Goal: Check status: Check status

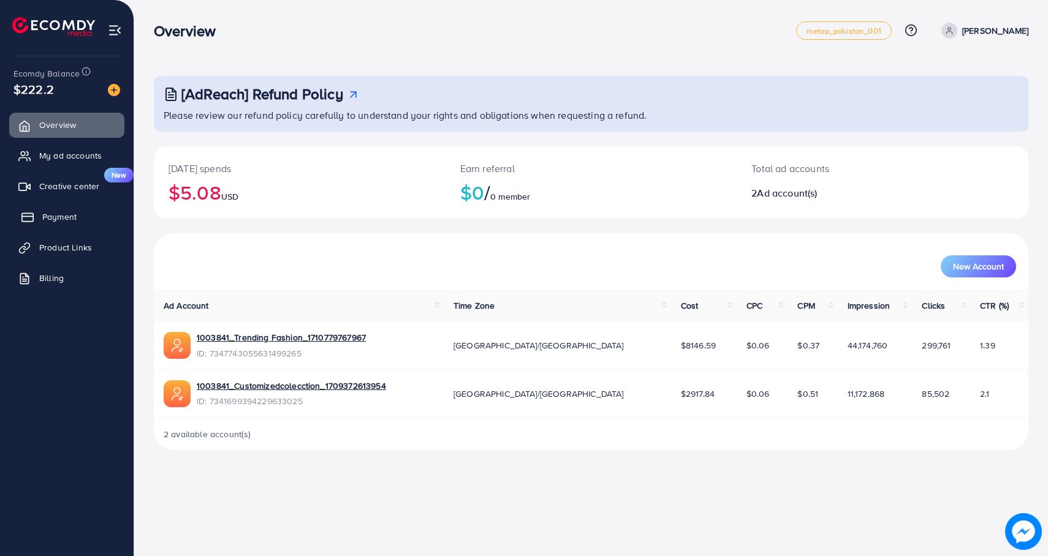
click at [99, 216] on link "Payment" at bounding box center [66, 217] width 115 height 25
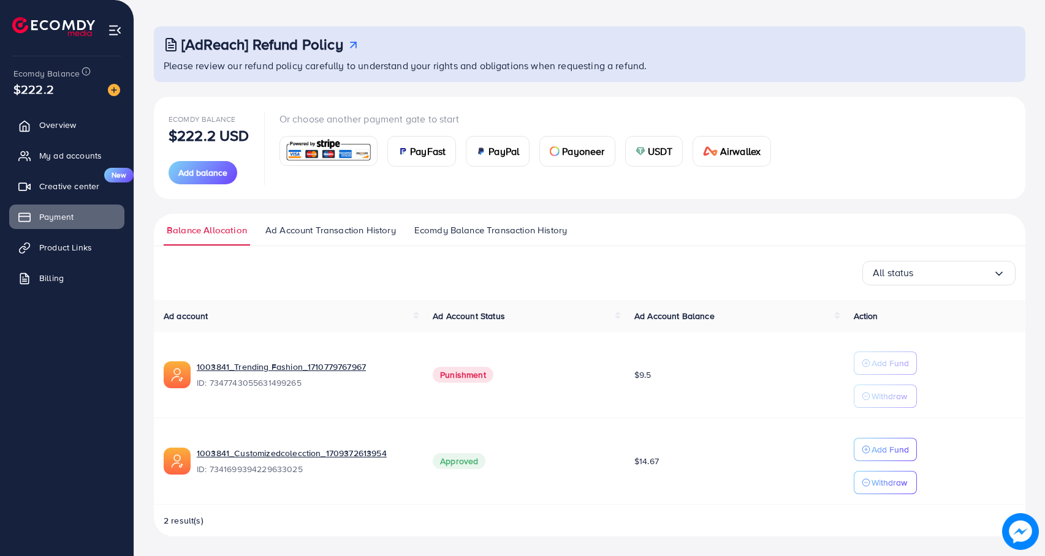
scroll to position [48, 0]
click at [415, 233] on span "Ecomdy Balance Transaction History" at bounding box center [490, 231] width 153 height 13
